Goal: Navigation & Orientation: Find specific page/section

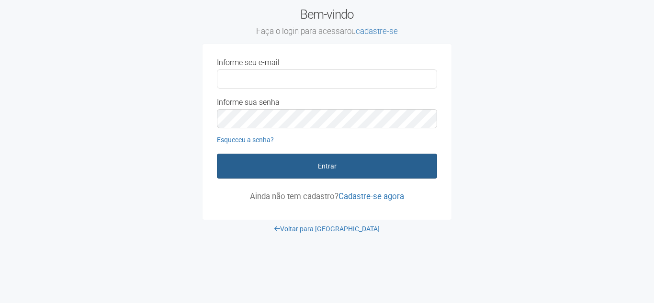
type input "**********"
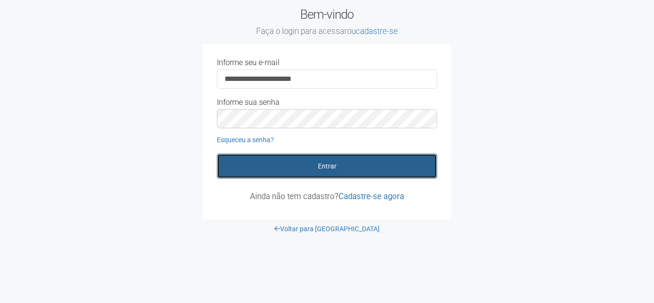
click at [331, 169] on button "Entrar" at bounding box center [327, 166] width 220 height 25
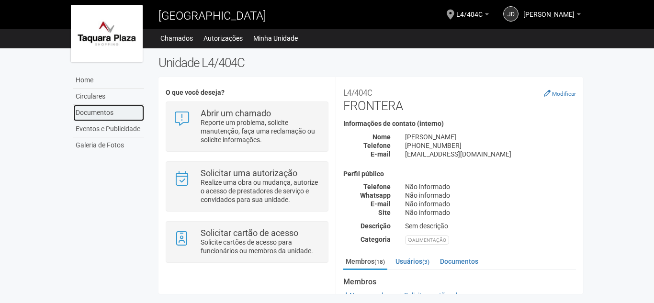
click at [93, 114] on link "Documentos" at bounding box center [108, 113] width 71 height 16
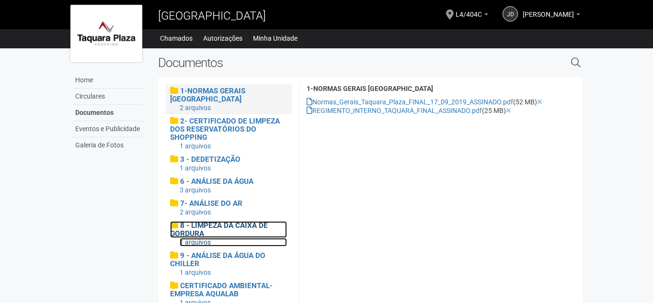
click at [190, 228] on span "8 - LIMPEZA DA CAIXA DE GORDURA" at bounding box center [219, 229] width 98 height 17
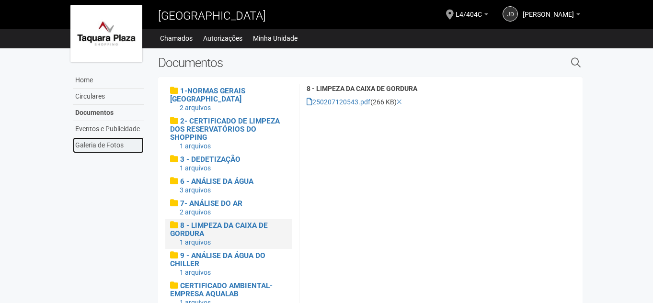
click at [85, 145] on link "Galeria de Fotos" at bounding box center [108, 145] width 71 height 16
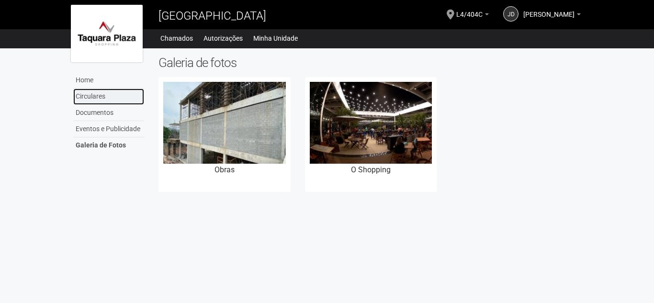
click at [91, 94] on link "Circulares" at bounding box center [108, 97] width 71 height 16
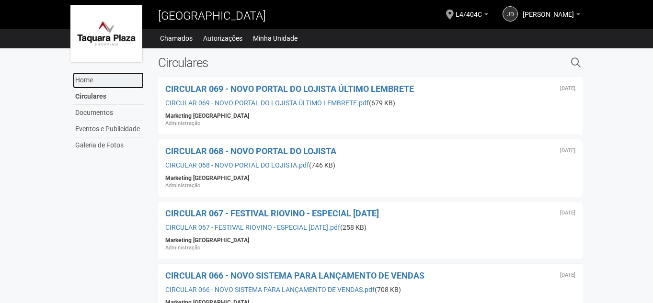
click at [79, 78] on link "Home" at bounding box center [108, 80] width 71 height 16
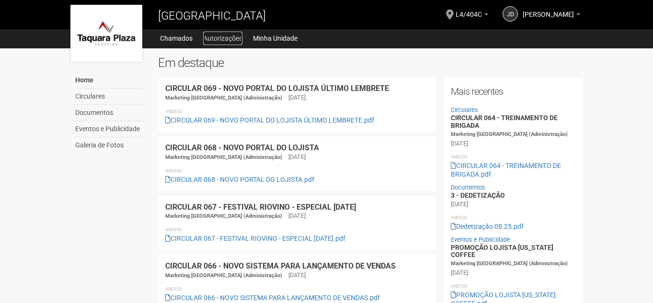
click at [227, 38] on link "Autorizações" at bounding box center [222, 38] width 39 height 13
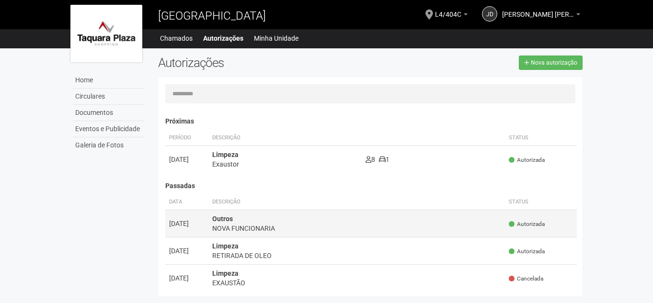
click at [226, 221] on strong "Outros" at bounding box center [222, 219] width 21 height 8
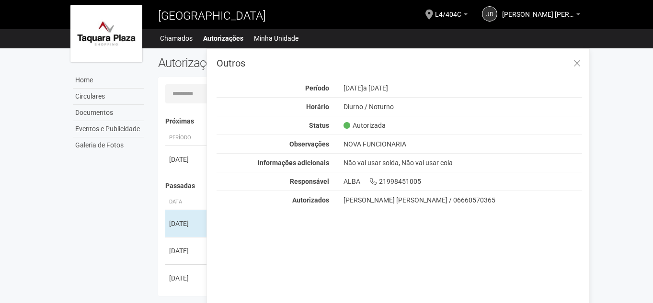
drag, startPoint x: 226, startPoint y: 221, endPoint x: 304, endPoint y: 262, distance: 88.1
click at [304, 262] on div "Outros Período 01/09/2025 a 15/09/2025 Horário Diurno / Noturno Status Autoriza…" at bounding box center [397, 183] width 383 height 270
click at [578, 60] on icon at bounding box center [576, 64] width 7 height 10
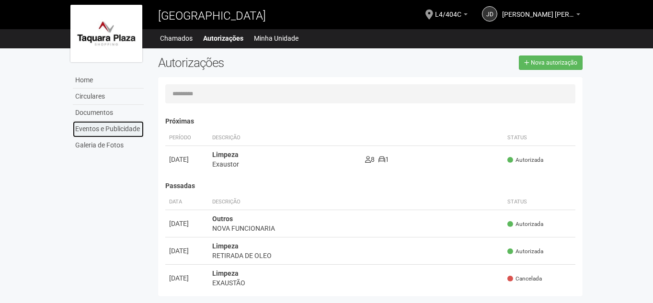
click at [87, 123] on link "Eventos e Publicidade" at bounding box center [108, 129] width 71 height 16
